Goal: Information Seeking & Learning: Check status

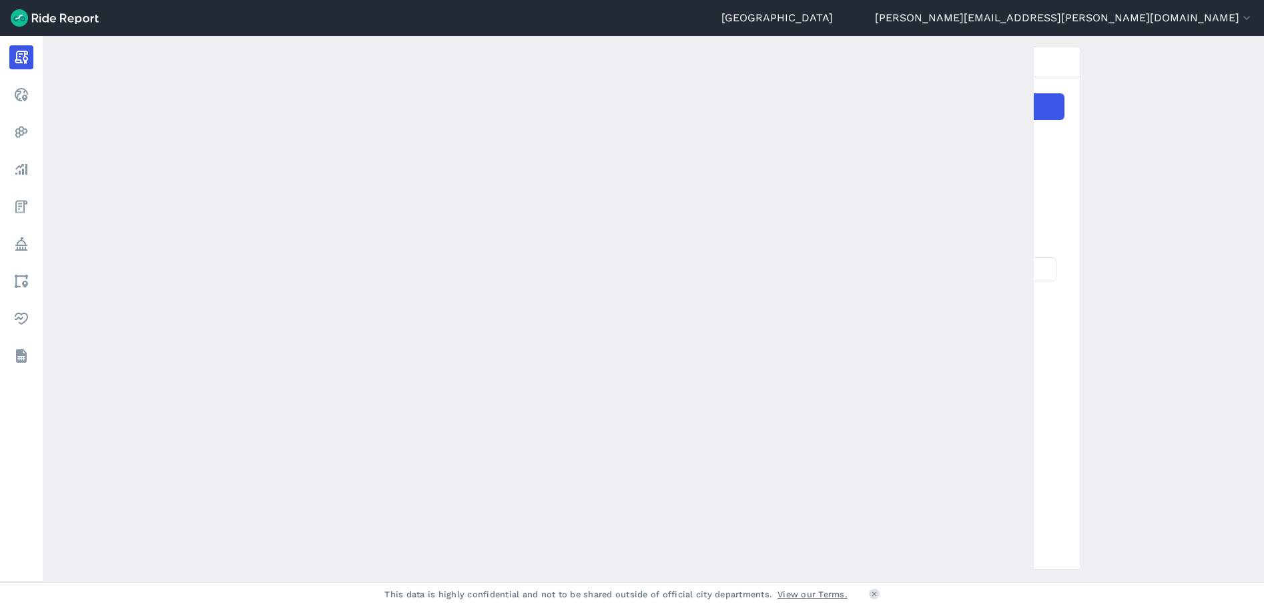
scroll to position [400, 0]
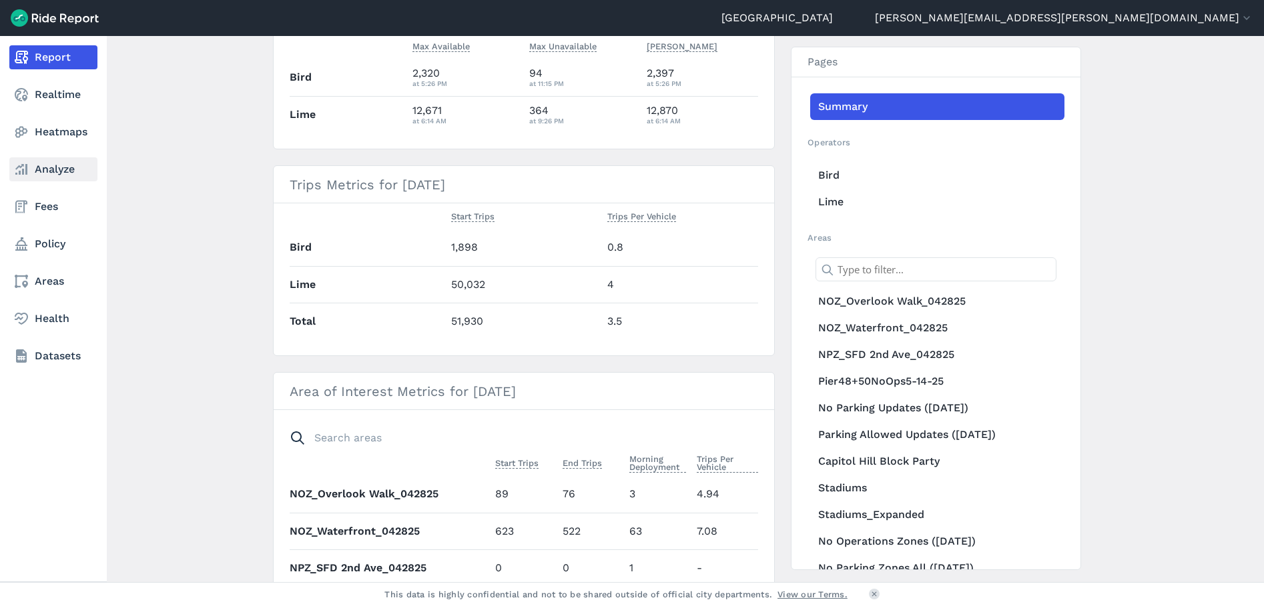
drag, startPoint x: 33, startPoint y: 173, endPoint x: 85, endPoint y: 166, distance: 53.2
click at [34, 173] on link "Analyze" at bounding box center [53, 169] width 88 height 24
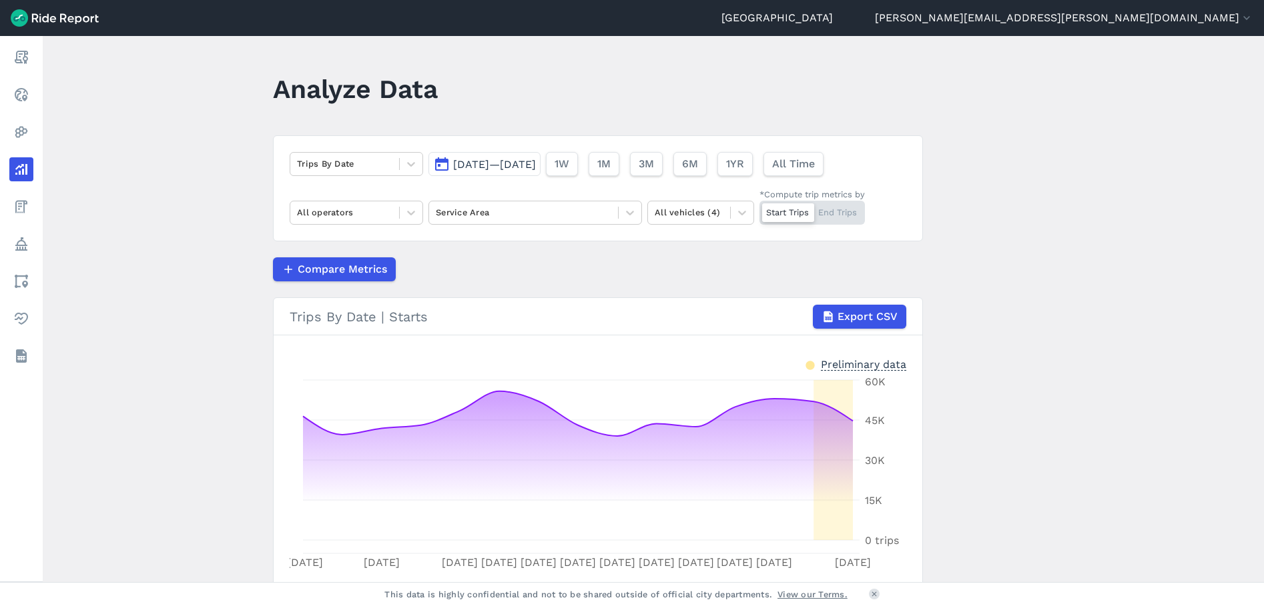
click at [501, 167] on span "Jul 27, 2025—Aug 10, 2025" at bounding box center [494, 164] width 83 height 13
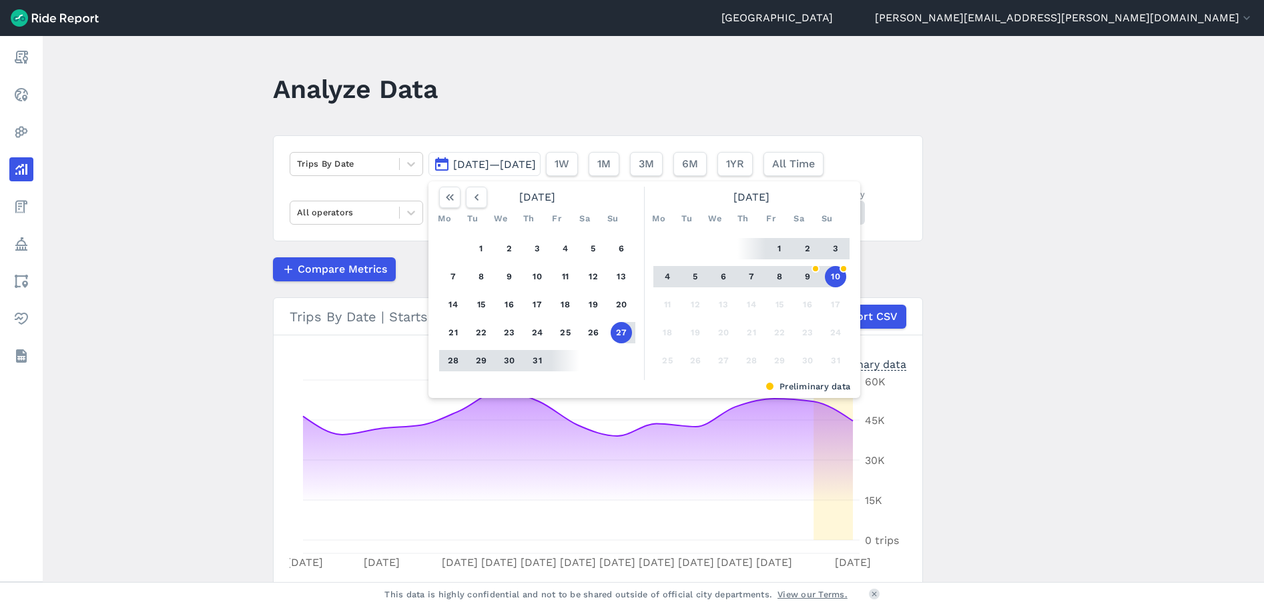
click at [777, 248] on button "1" at bounding box center [779, 248] width 21 height 21
click at [829, 274] on button "10" at bounding box center [835, 276] width 21 height 21
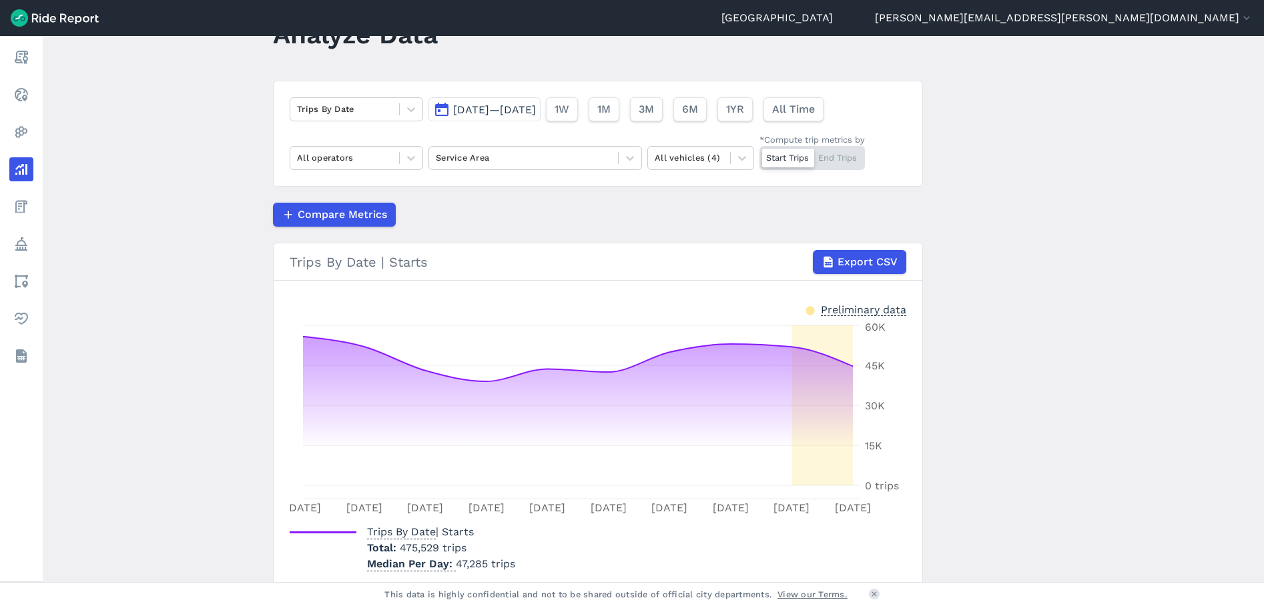
scroll to position [109, 0]
